Goal: Task Accomplishment & Management: Use online tool/utility

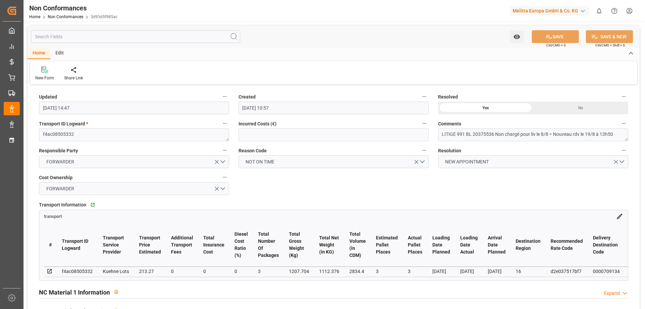
scroll to position [0, 794]
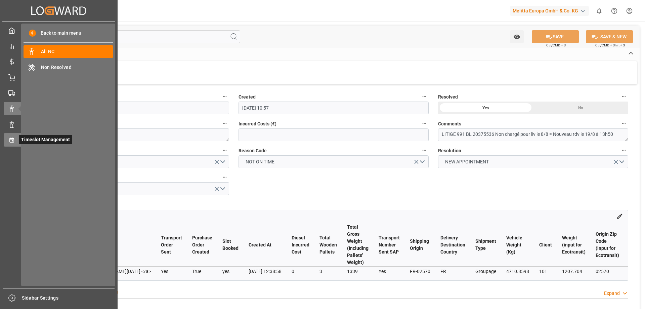
click at [12, 136] on div at bounding box center [9, 139] width 11 height 7
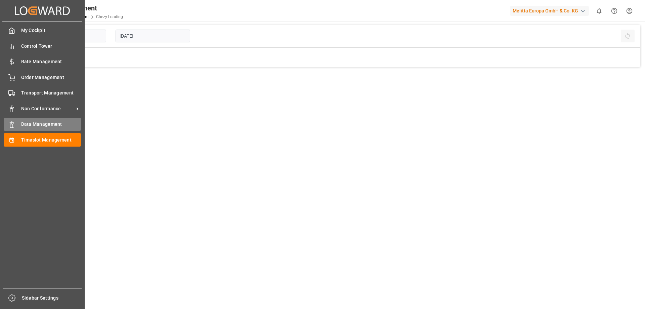
type input "Chezy Loading"
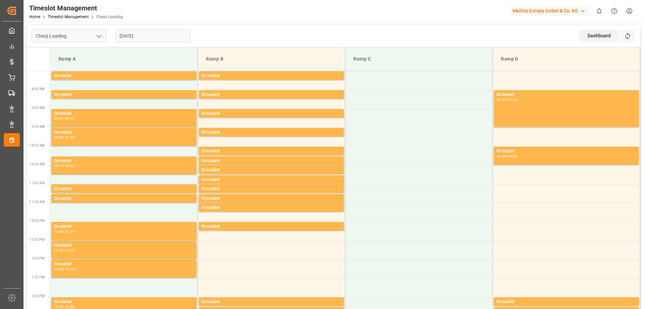
click at [138, 34] on input "[DATE]" at bounding box center [152, 36] width 75 height 13
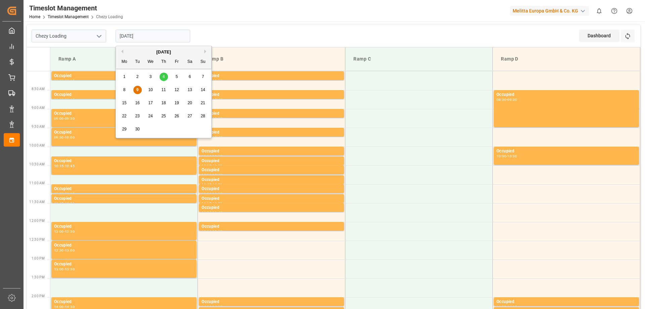
click at [149, 91] on span "10" at bounding box center [150, 89] width 4 height 5
type input "[DATE]"
